Goal: Find specific page/section: Find specific page/section

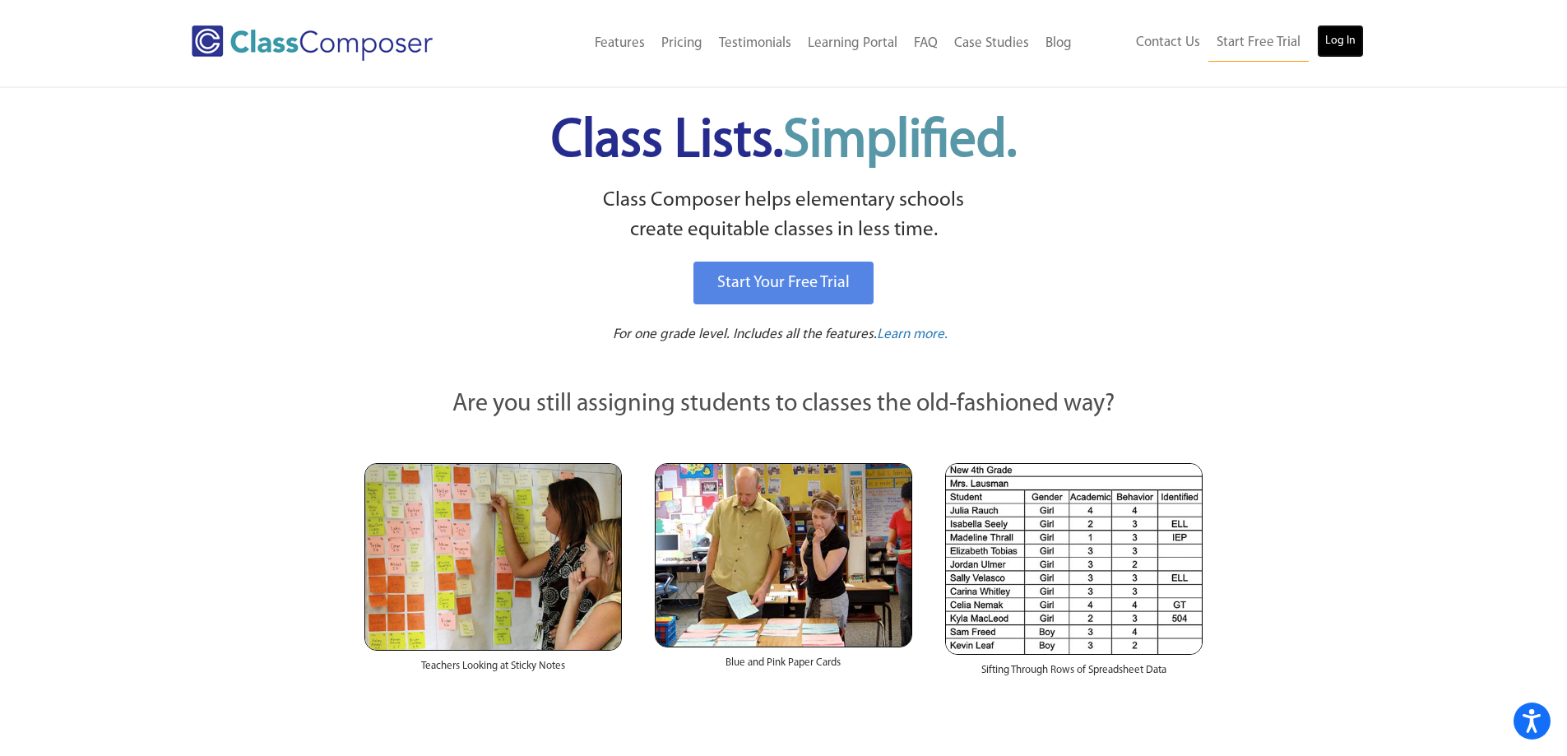
click at [1331, 54] on link "Log In" at bounding box center [1340, 41] width 47 height 33
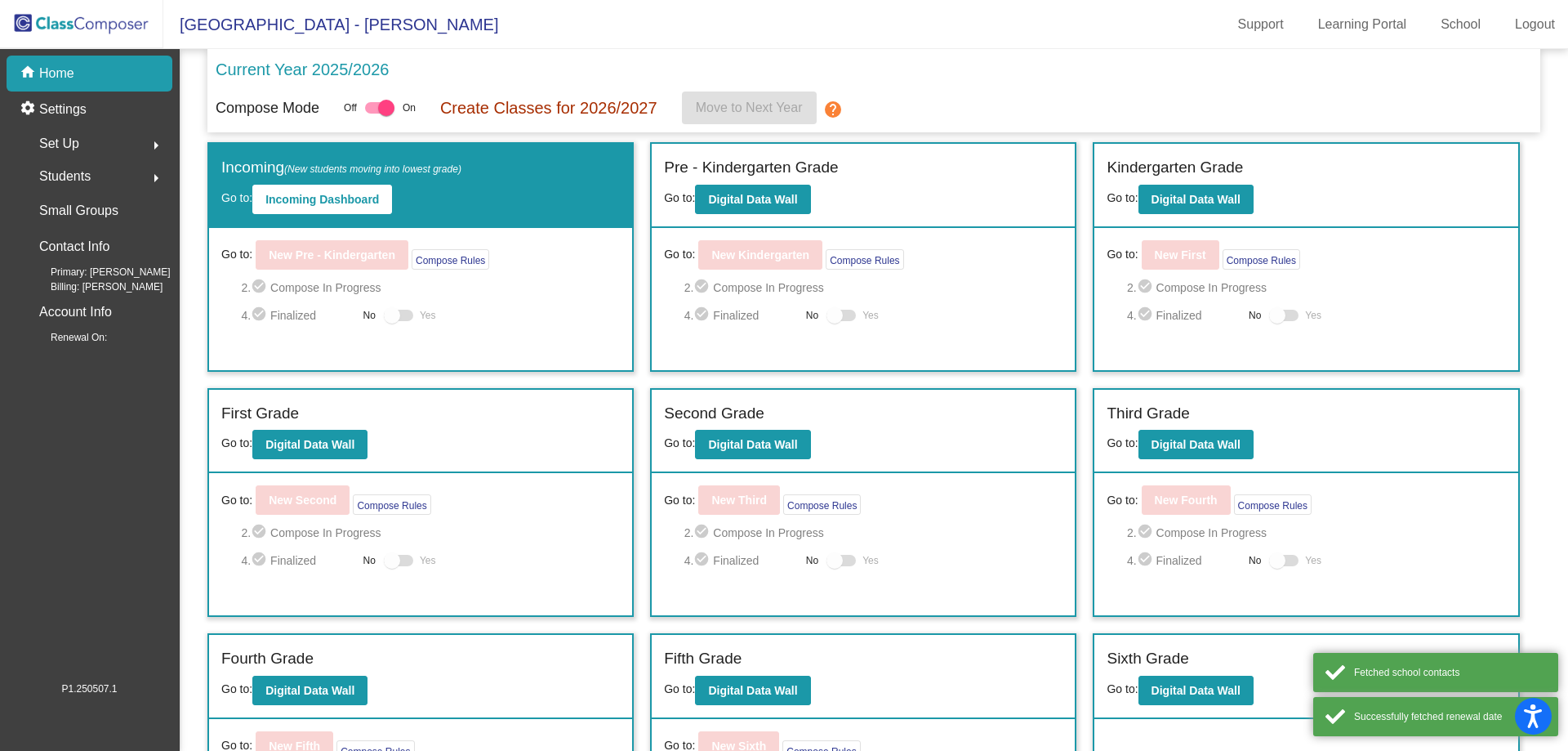
scroll to position [112, 0]
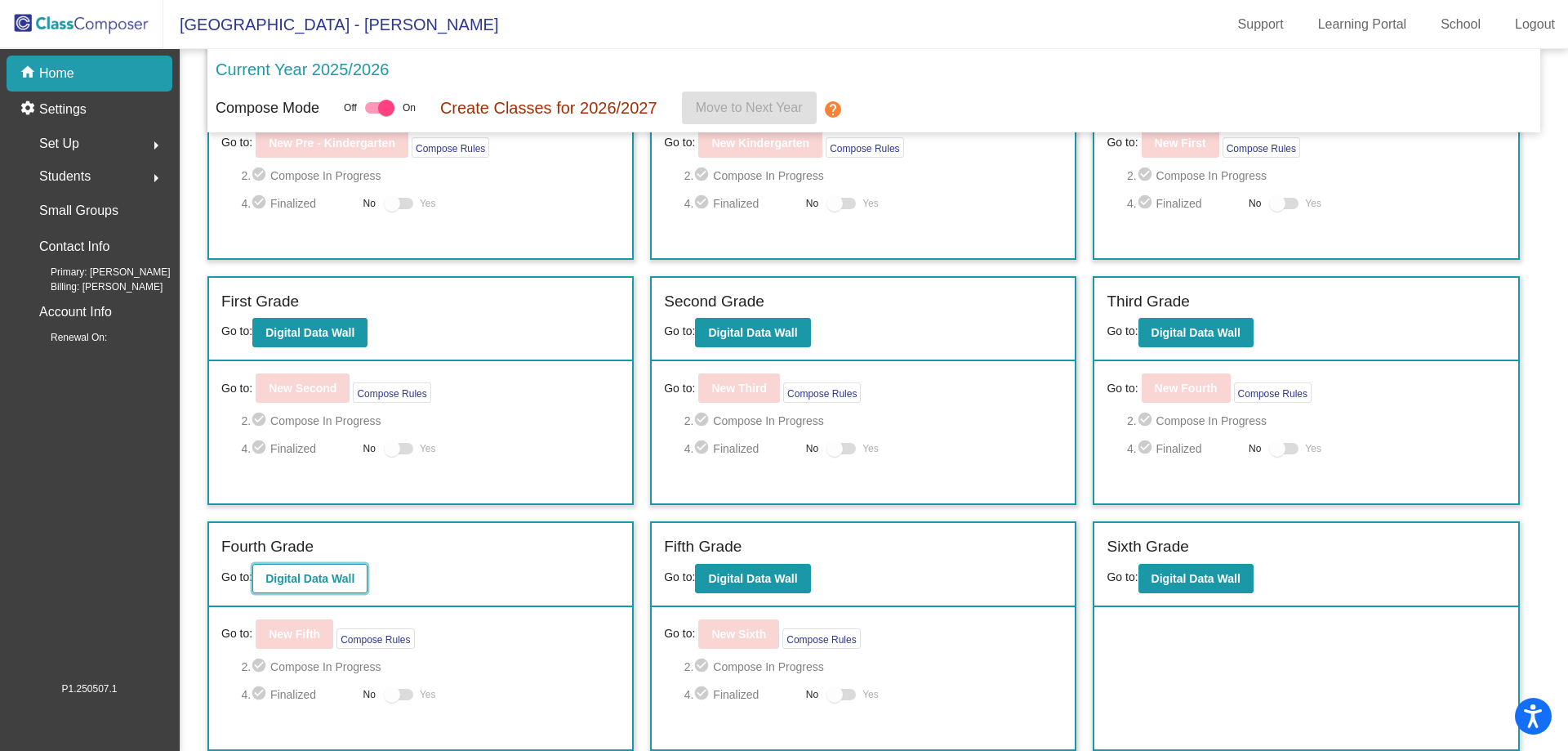
click at [333, 585] on button "Digital Data Wall" at bounding box center [310, 579] width 115 height 30
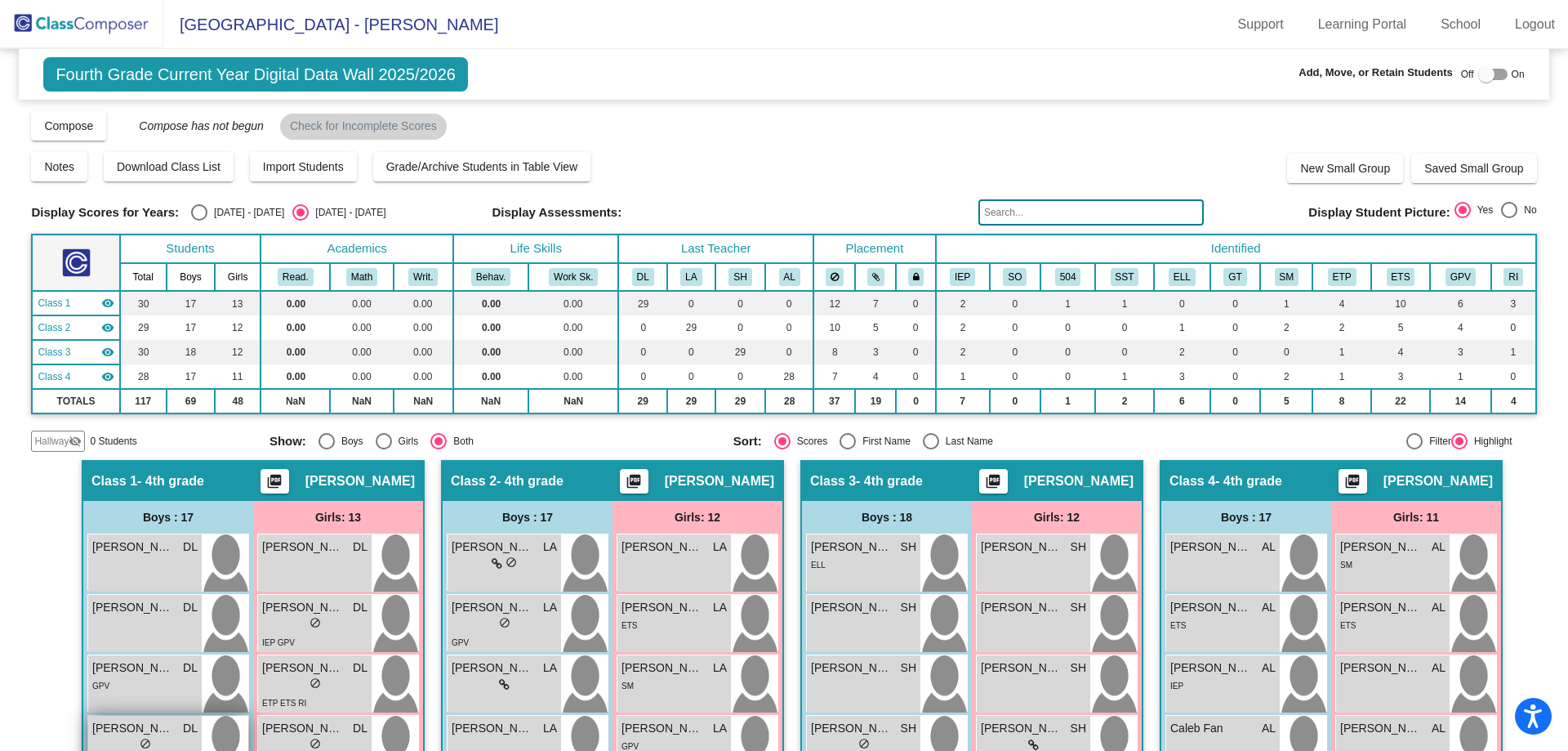
scroll to position [81, 0]
